Goal: Find specific page/section: Find specific page/section

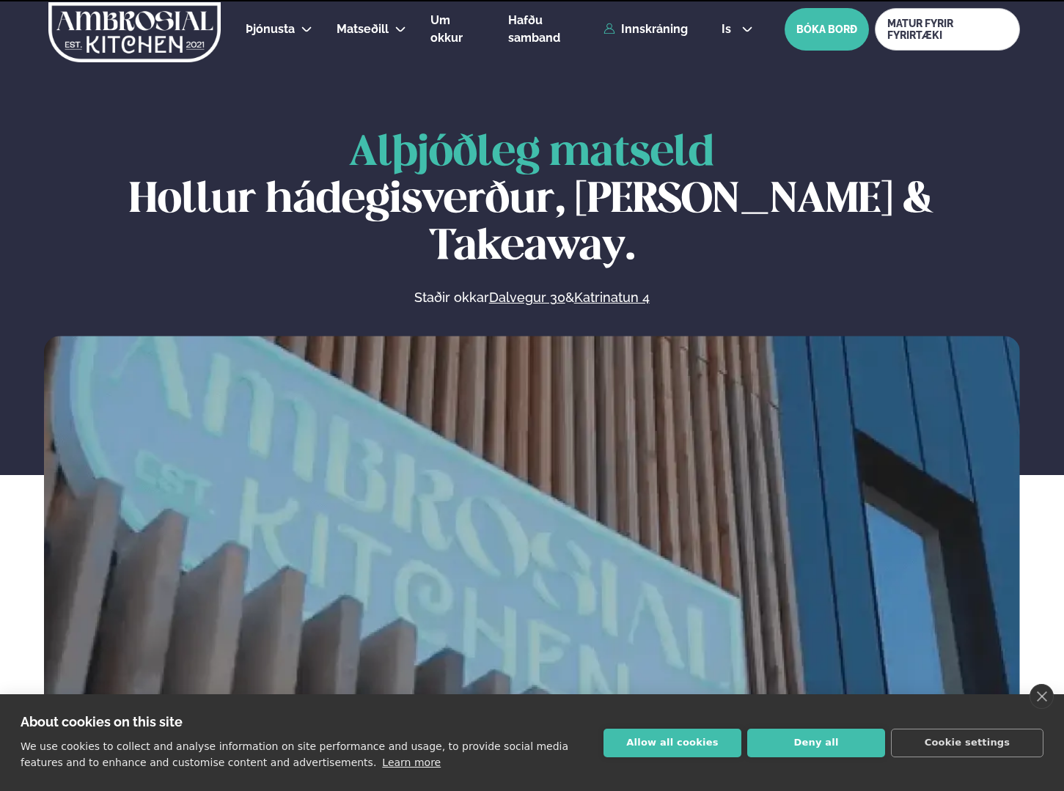
scroll to position [513, 0]
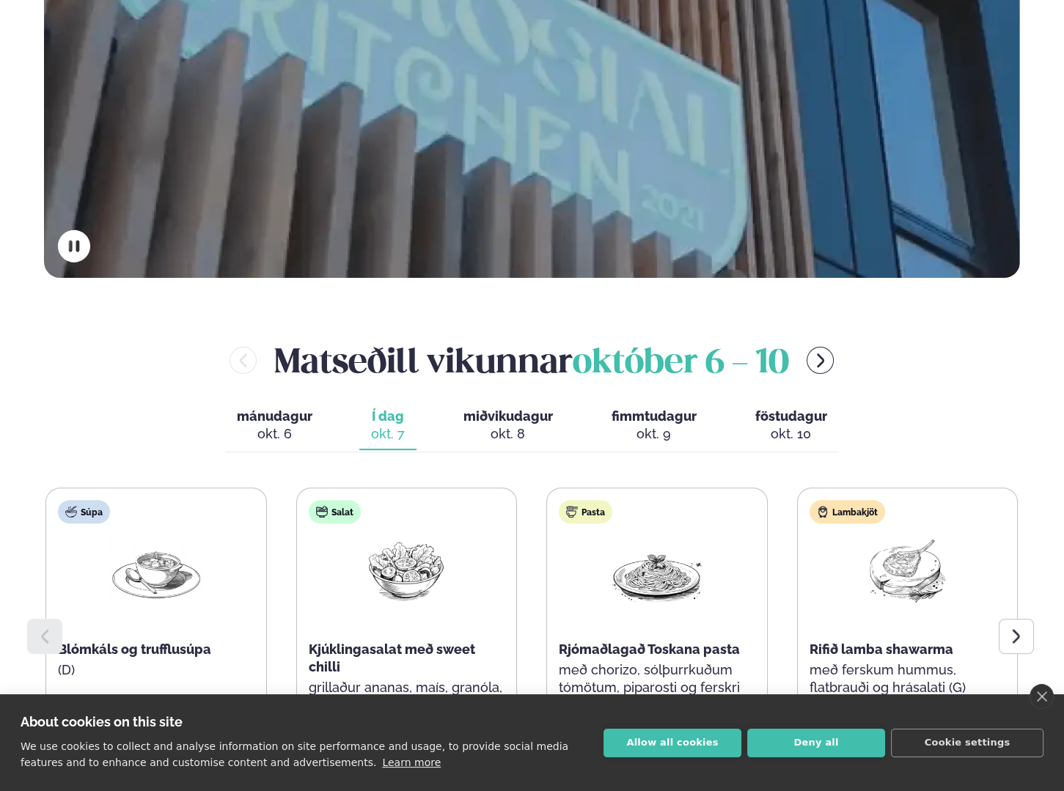
click at [661, 738] on button "Allow all cookies" at bounding box center [672, 743] width 138 height 29
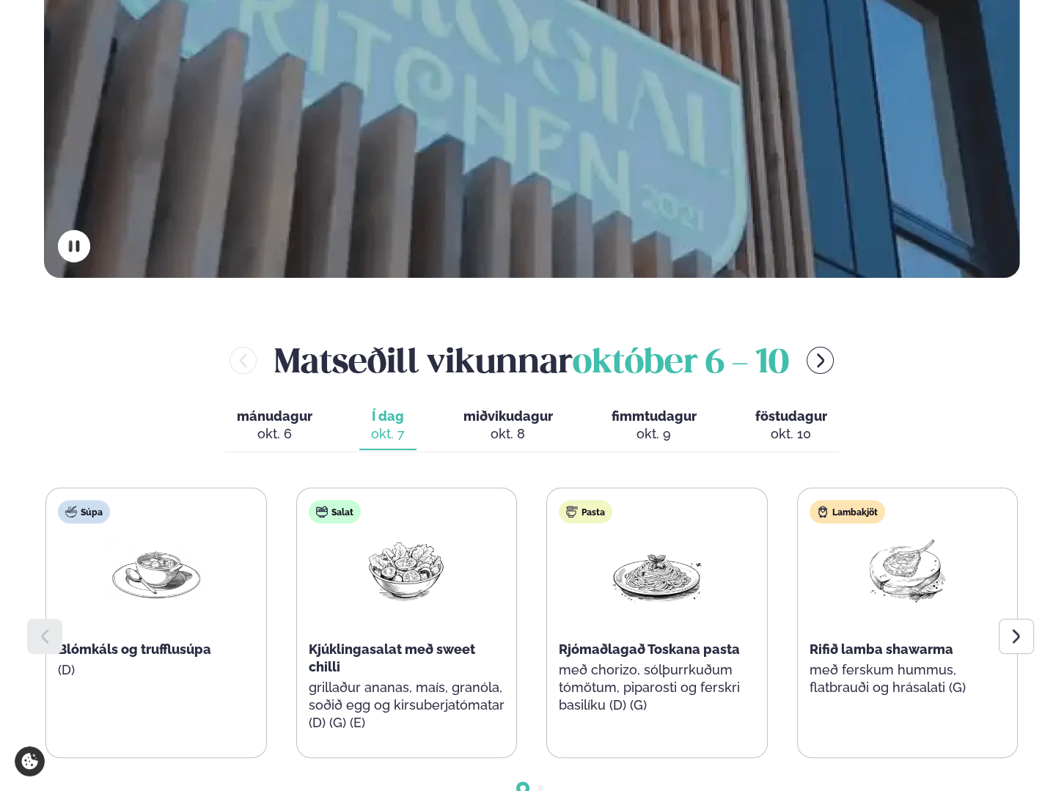
click at [1015, 629] on icon at bounding box center [1015, 636] width 7 height 14
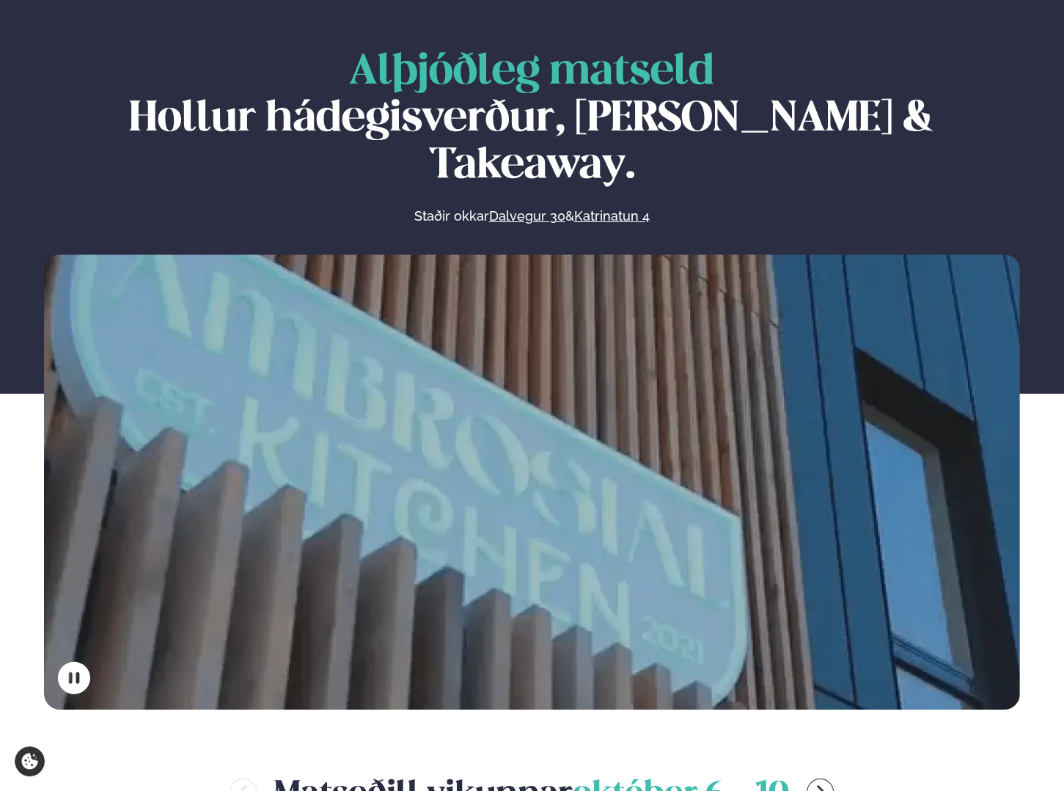
scroll to position [0, 0]
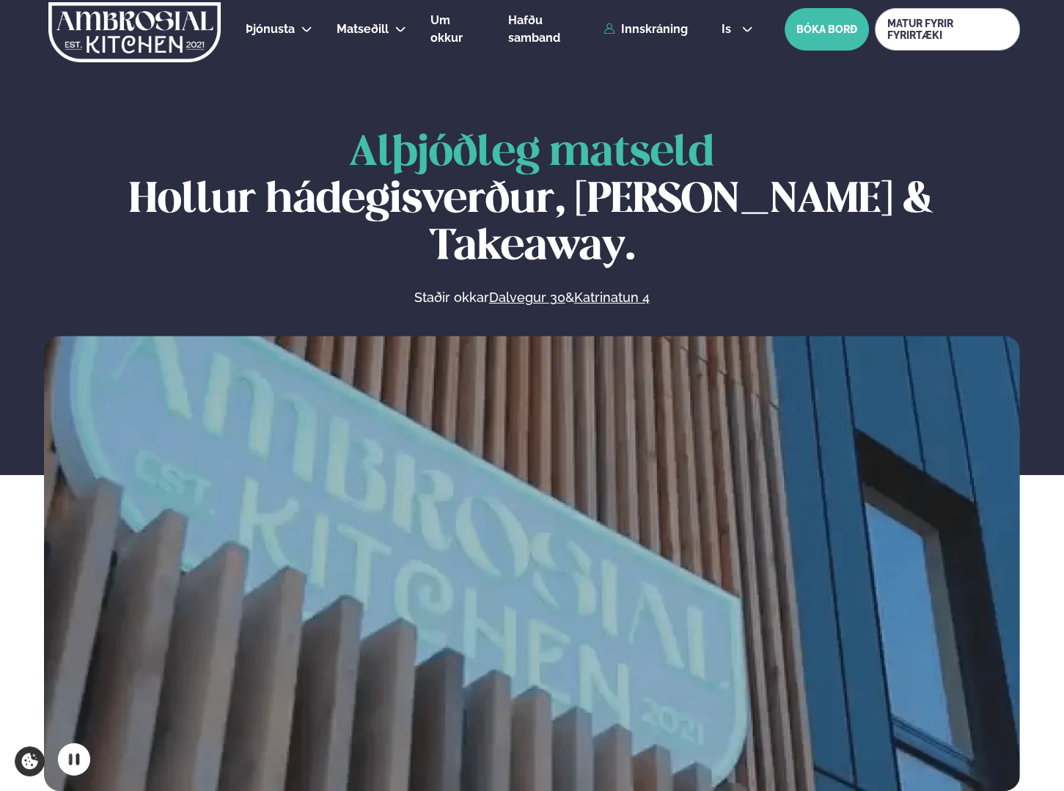
click at [331, 69] on link "Hádegismatur fyrir fyrirtæki" at bounding box center [346, 72] width 156 height 12
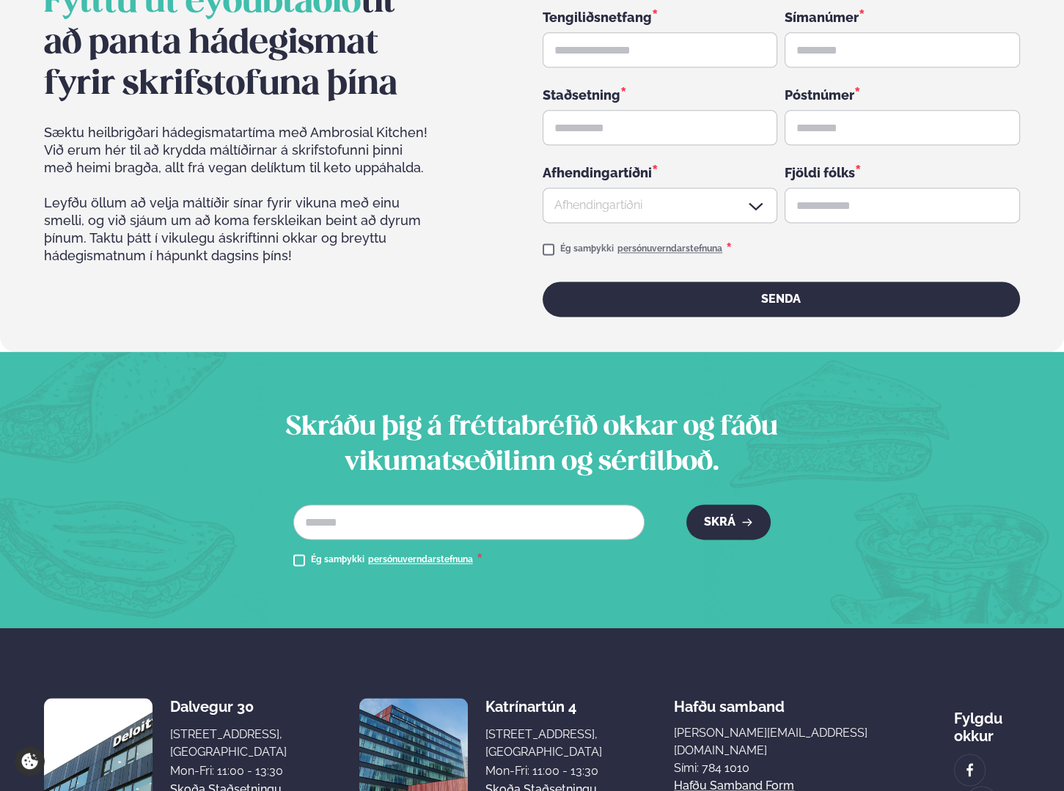
scroll to position [2639, 0]
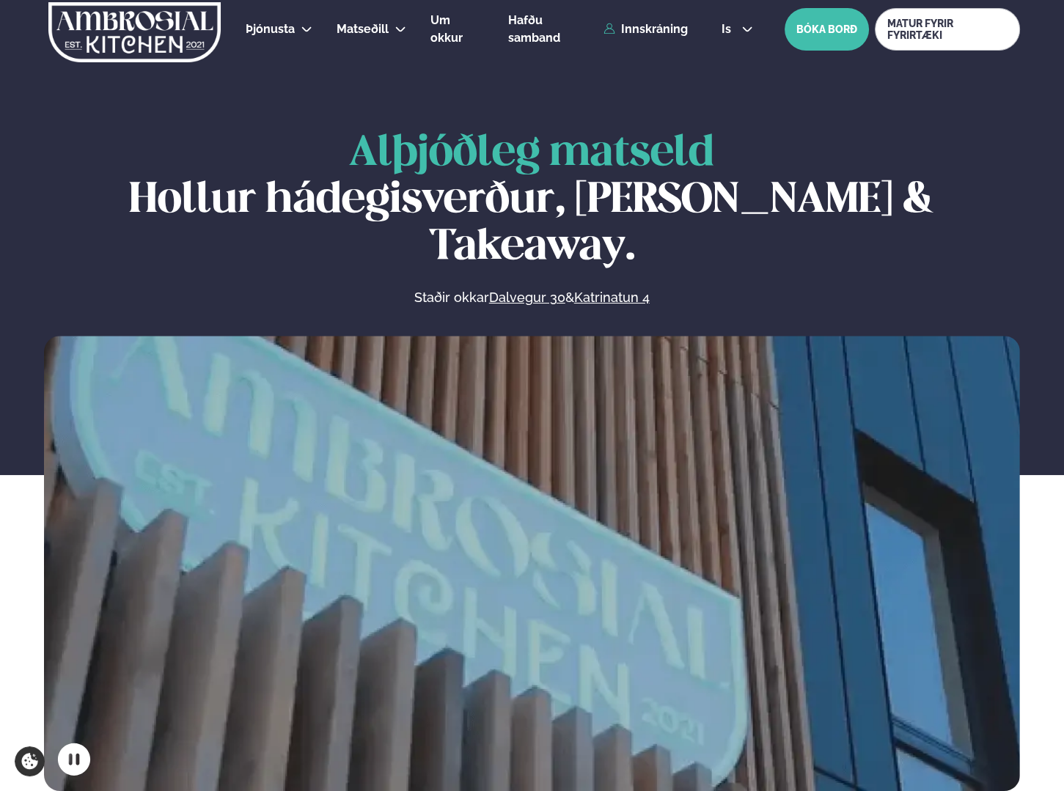
click at [304, 100] on link "Fyrirtækja veitingar" at bounding box center [346, 102] width 156 height 12
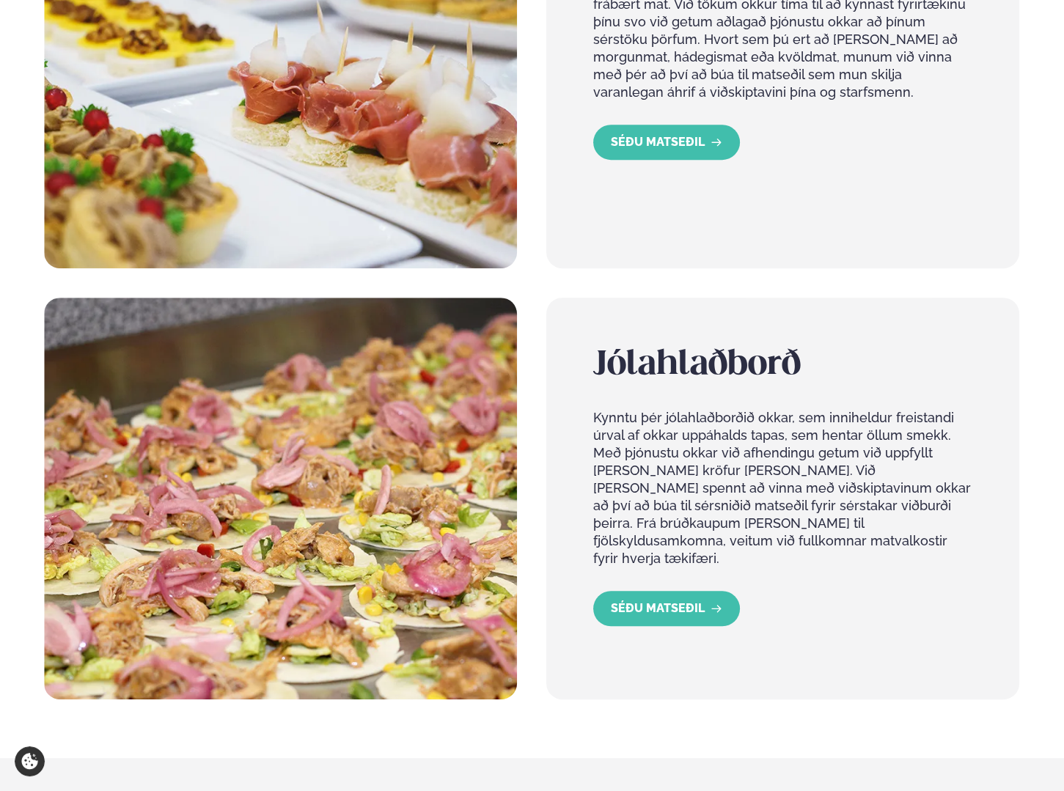
scroll to position [953, 0]
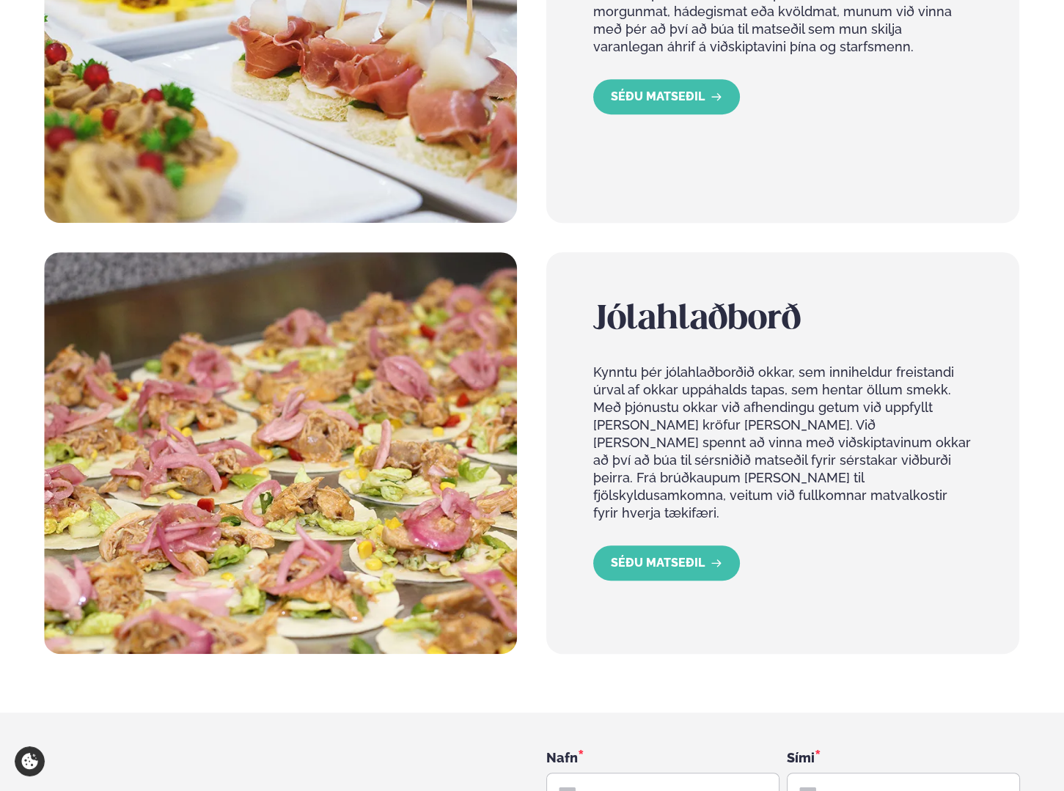
click at [655, 545] on link "SÉÐU MATSEÐIL" at bounding box center [666, 562] width 147 height 35
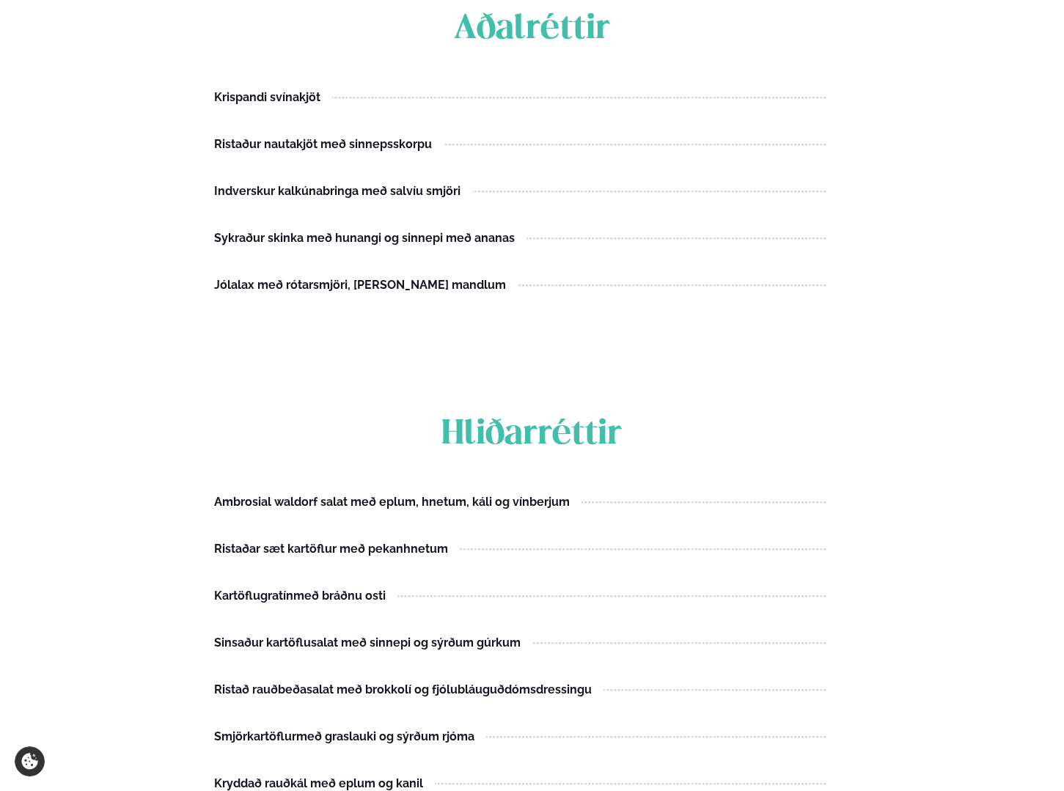
scroll to position [1320, 0]
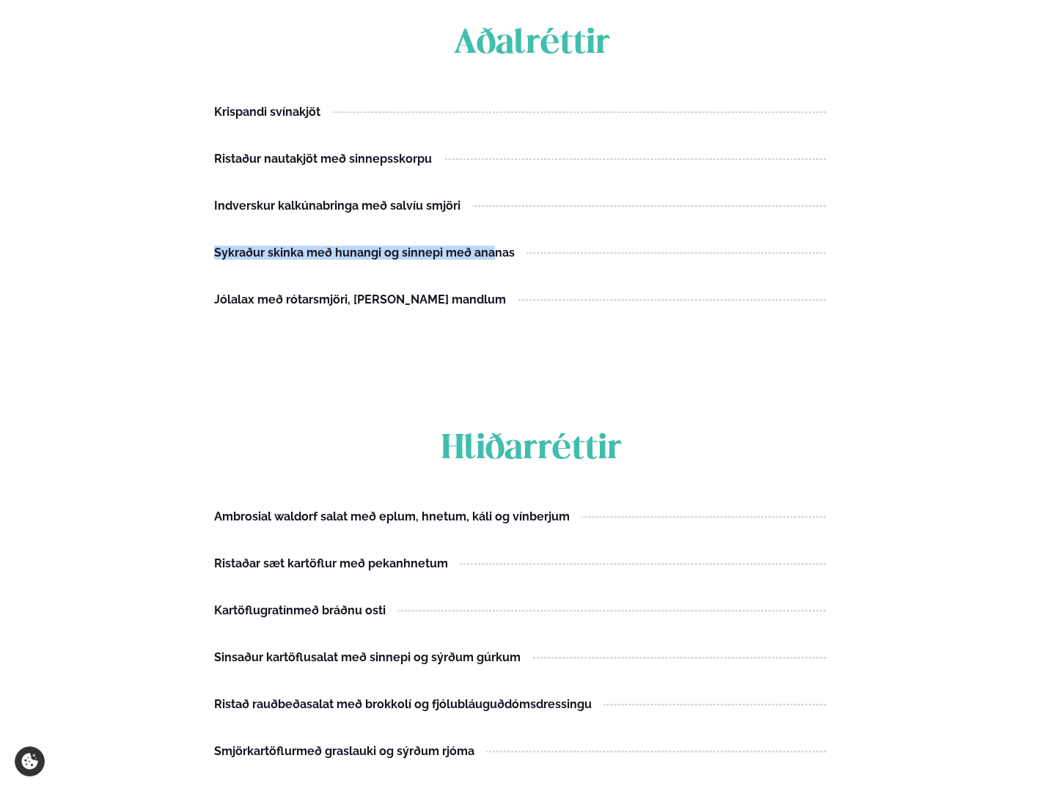
drag, startPoint x: 216, startPoint y: 249, endPoint x: 490, endPoint y: 250, distance: 274.9
click at [490, 250] on div "Sykraður skinka með hunangi og sinnepi með ananas" at bounding box center [364, 253] width 301 height 12
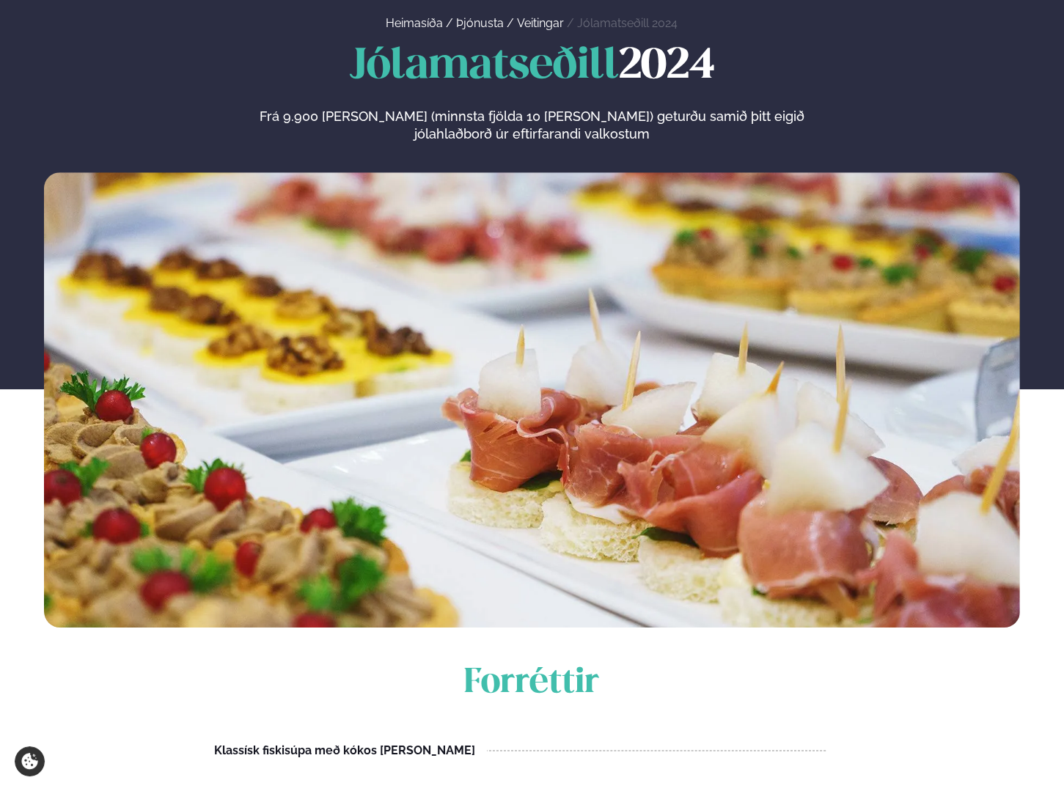
scroll to position [0, 0]
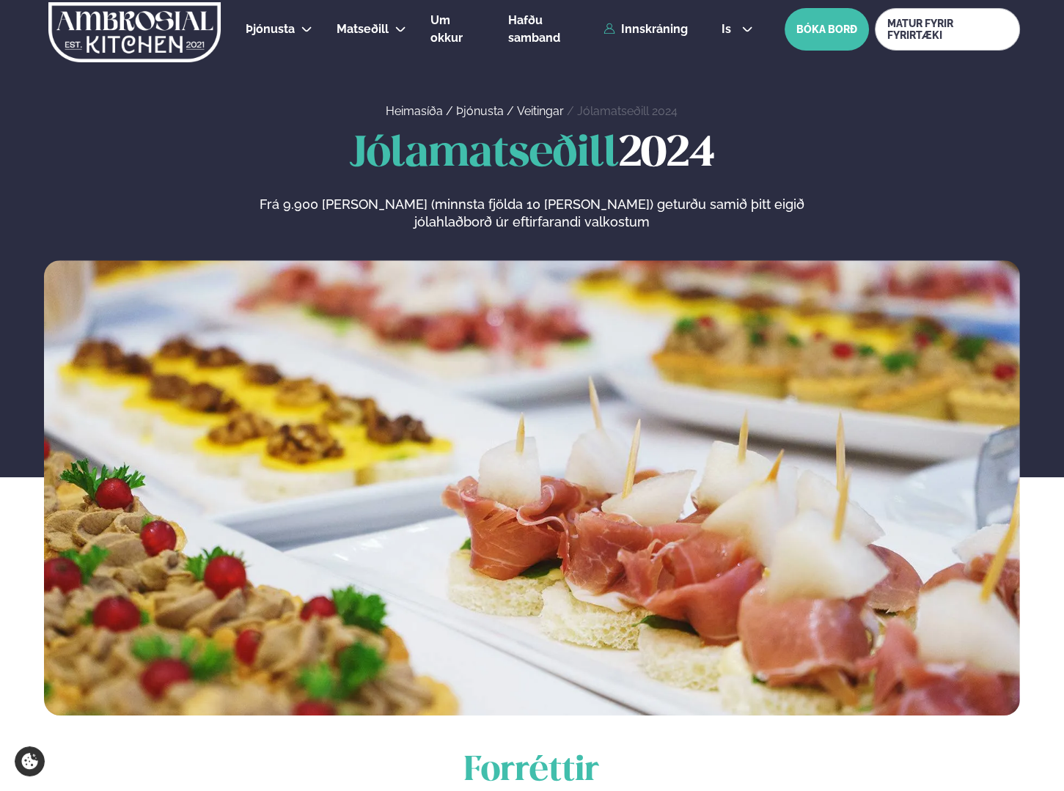
click at [391, 97] on link "Katrínartún 4" at bounding box center [395, 102] width 73 height 12
